Goal: Task Accomplishment & Management: Complete application form

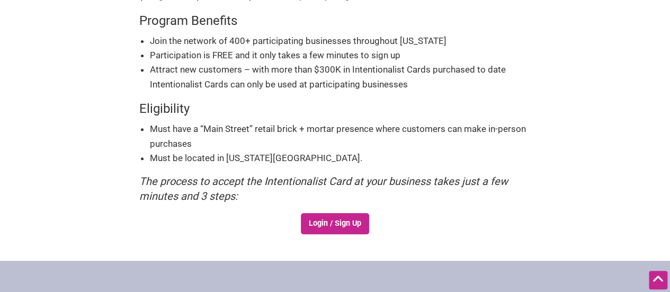
scroll to position [186, 0]
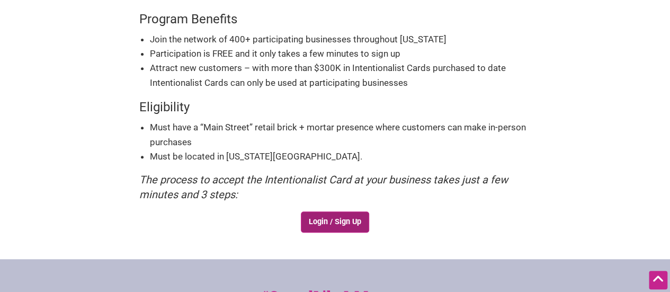
click at [336, 218] on link "Login / Sign Up" at bounding box center [335, 221] width 69 height 21
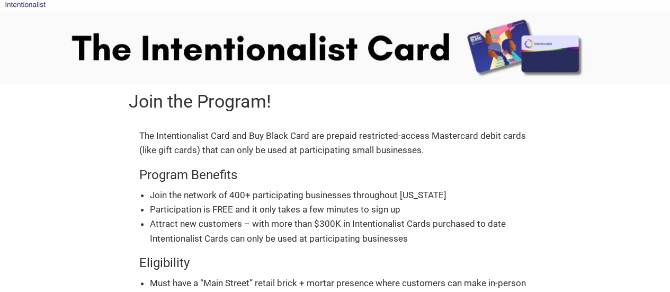
scroll to position [0, 0]
